Goal: Information Seeking & Learning: Learn about a topic

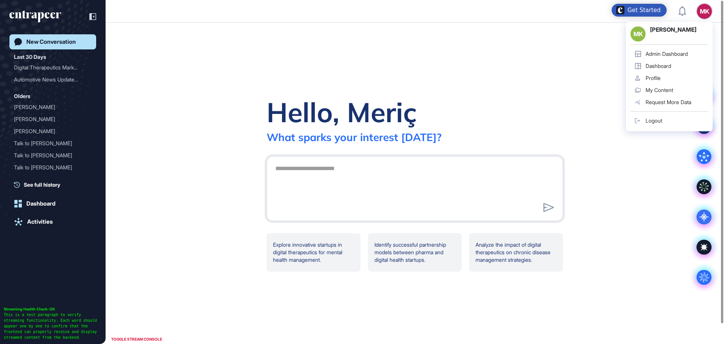
click at [663, 57] on link "Admin Dashboard" at bounding box center [669, 54] width 78 height 12
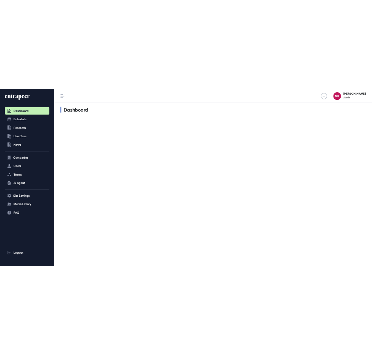
scroll to position [0, 0]
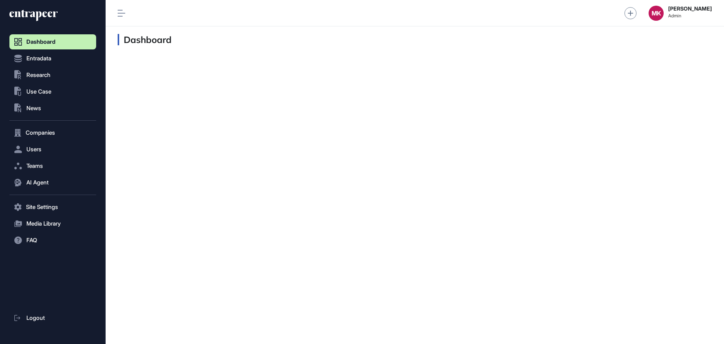
click at [34, 281] on nav "Dashboard Entradata .st0{fill:currentColor} Research .st0{fill:currentColor} Us…" at bounding box center [52, 189] width 87 height 310
click at [39, 149] on span "Users" at bounding box center [33, 149] width 15 height 6
click at [37, 170] on link "User List" at bounding box center [54, 165] width 83 height 14
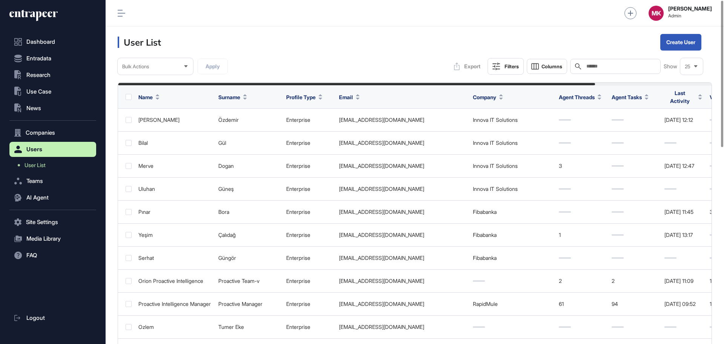
click at [595, 67] on input "text" at bounding box center [621, 66] width 70 height 6
paste input "**********"
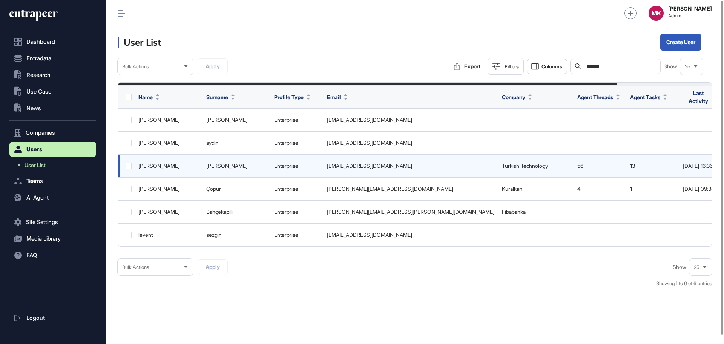
type input "*******"
drag, startPoint x: 383, startPoint y: 164, endPoint x: 326, endPoint y: 163, distance: 56.9
click at [326, 163] on td "ibrahimasa@thy.com" at bounding box center [410, 166] width 175 height 23
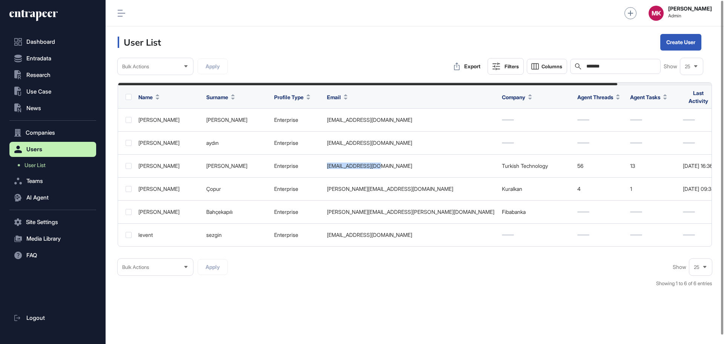
copy div "ibrahimasa@thy.com"
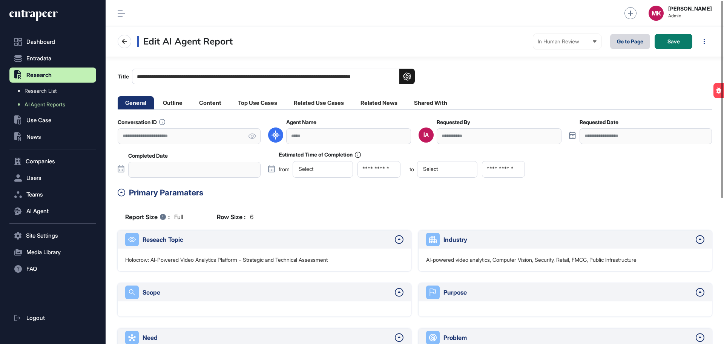
click at [639, 44] on link "Go to Page" at bounding box center [630, 41] width 40 height 15
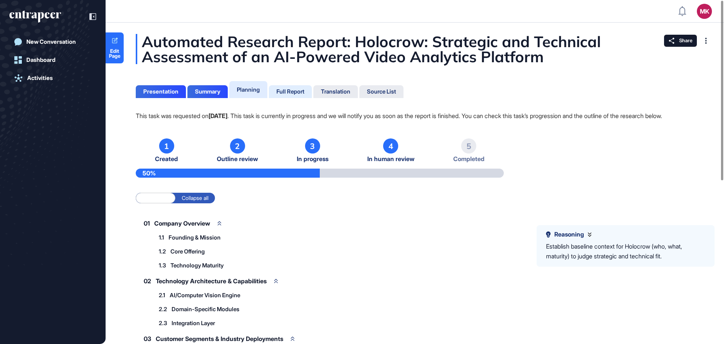
click at [294, 91] on div "Full Report" at bounding box center [290, 91] width 28 height 7
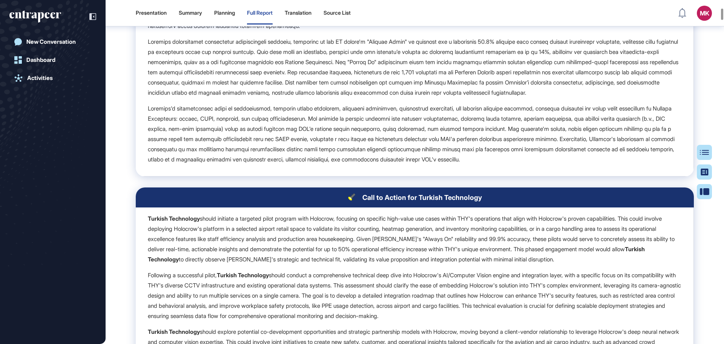
scroll to position [475, 0]
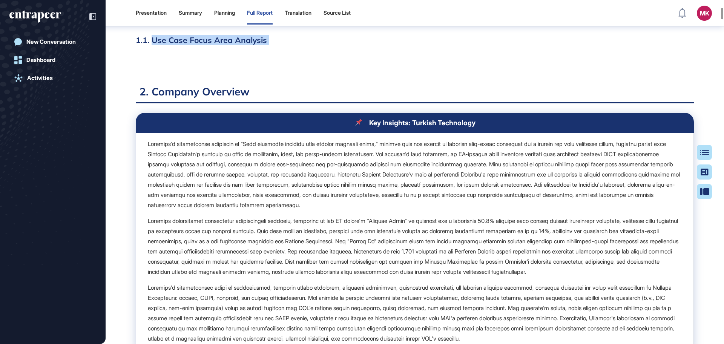
drag, startPoint x: 152, startPoint y: 62, endPoint x: 256, endPoint y: 90, distance: 108.6
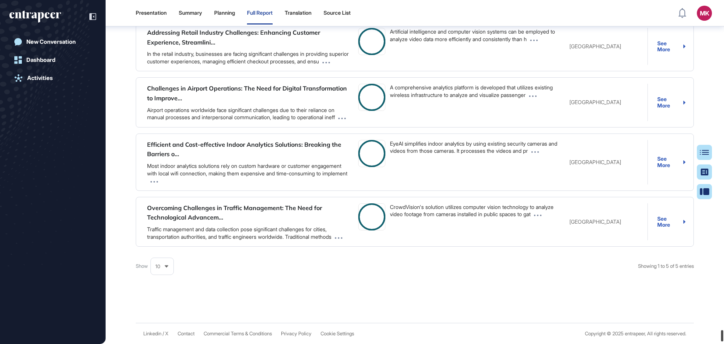
scroll to position [21783, 0]
drag, startPoint x: 721, startPoint y: 17, endPoint x: 692, endPoint y: 233, distance: 218.7
click at [718, 339] on div "Presentation Summary Planning Full Report Translation Source List MK Admin Dash…" at bounding box center [362, 172] width 724 height 344
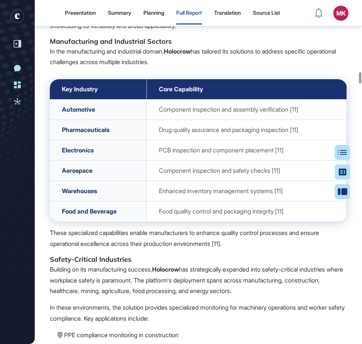
scroll to position [306, 2]
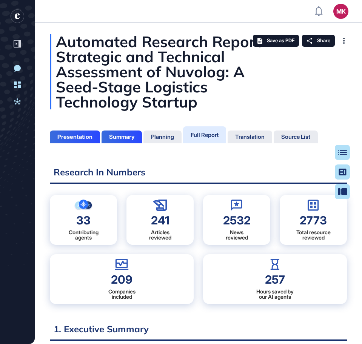
scroll to position [306, 2]
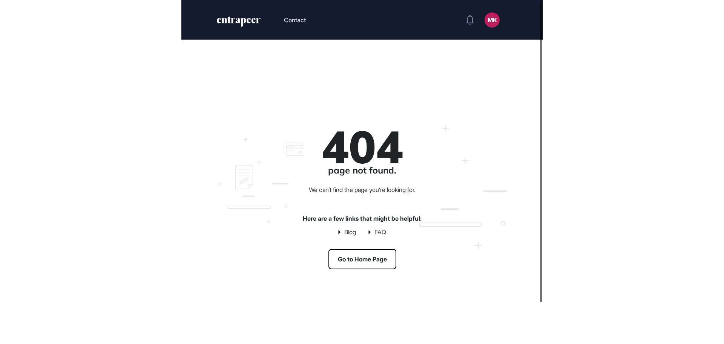
scroll to position [344, 724]
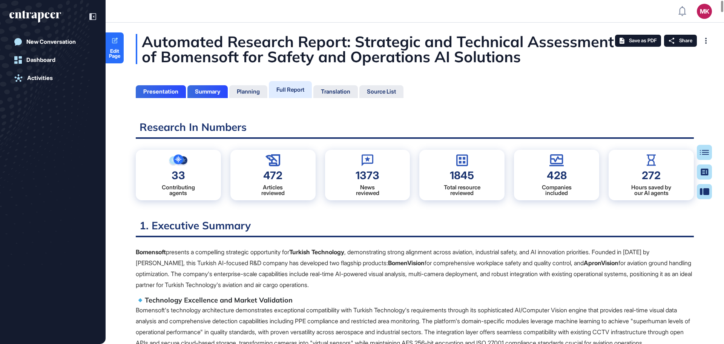
scroll to position [306, 2]
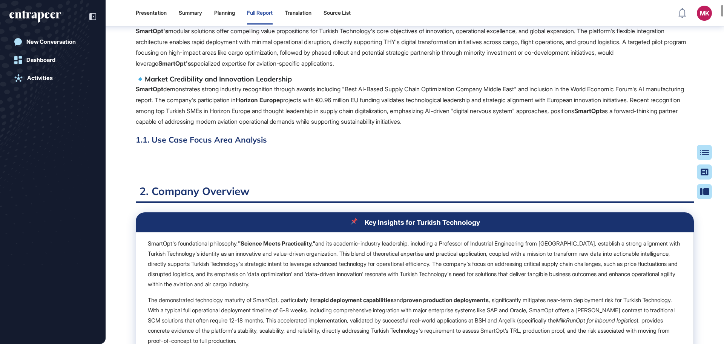
scroll to position [381, 0]
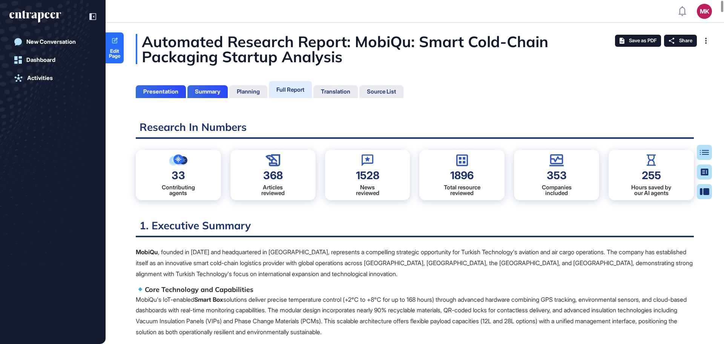
scroll to position [306, 2]
